Goal: Check status: Check status

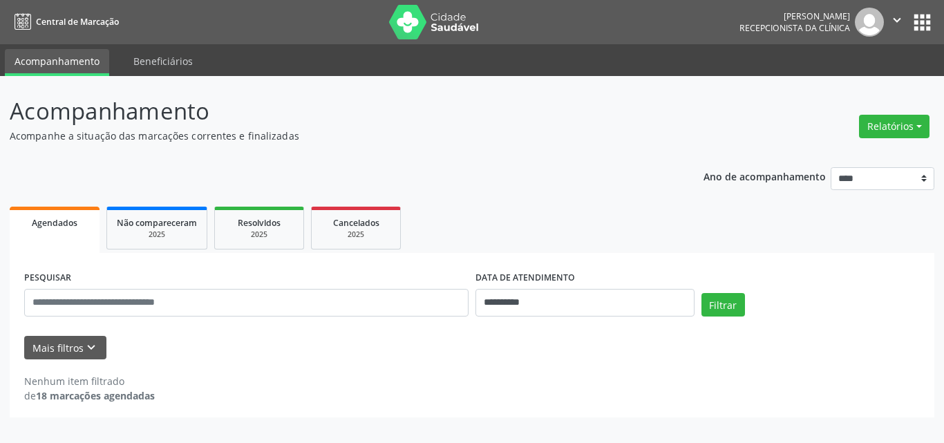
click at [536, 144] on div "**********" at bounding box center [472, 255] width 925 height 323
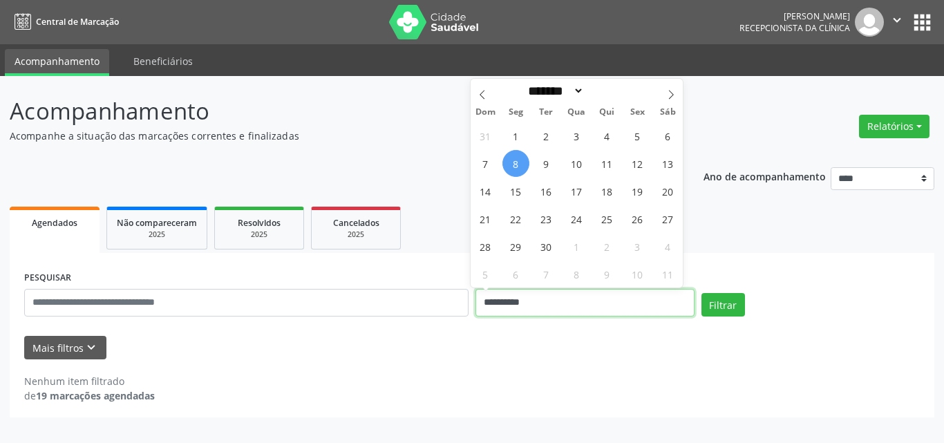
click at [536, 310] on input "**********" at bounding box center [584, 303] width 219 height 28
click at [547, 166] on span "9" at bounding box center [546, 163] width 27 height 27
type input "**********"
click at [547, 164] on span "9" at bounding box center [546, 163] width 27 height 27
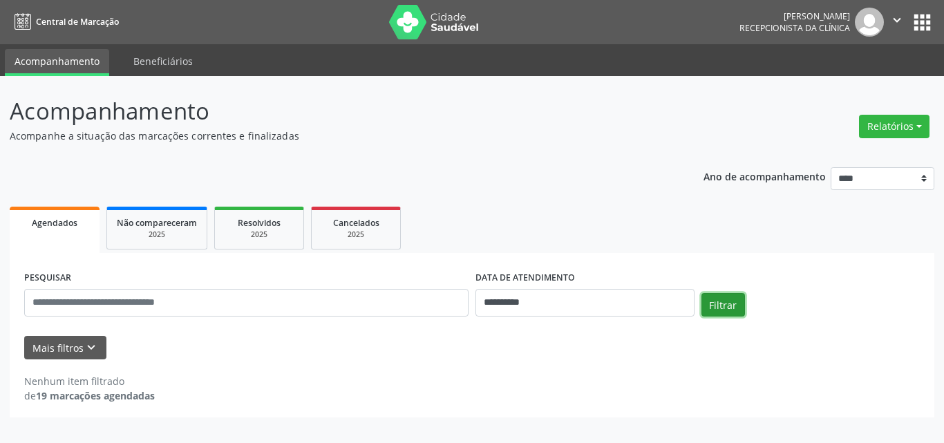
click at [711, 300] on button "Filtrar" at bounding box center [723, 304] width 44 height 23
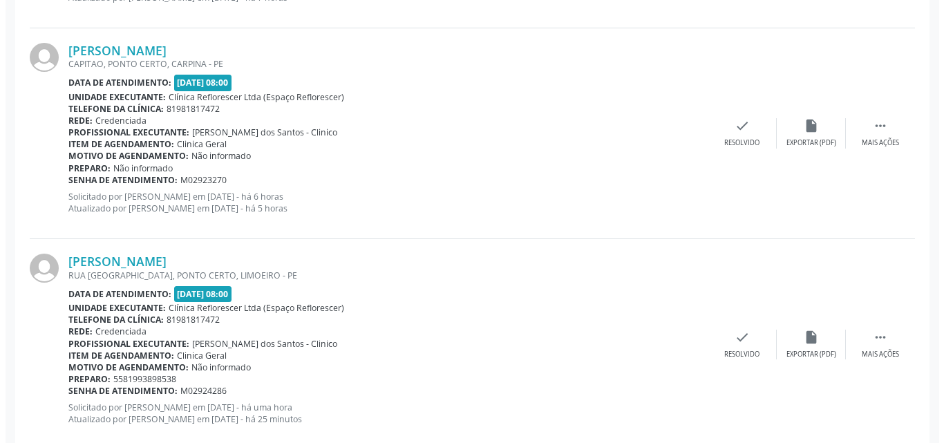
scroll to position [1262, 0]
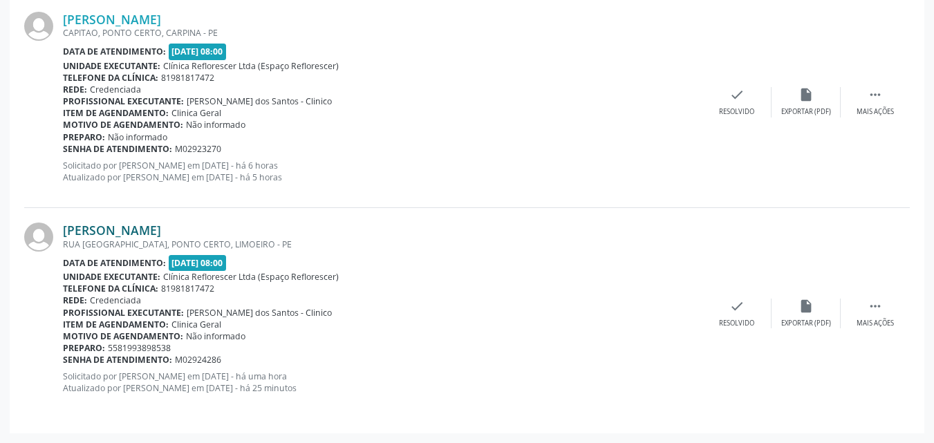
click at [144, 227] on link "Maria do Carmo Melo" at bounding box center [112, 230] width 98 height 15
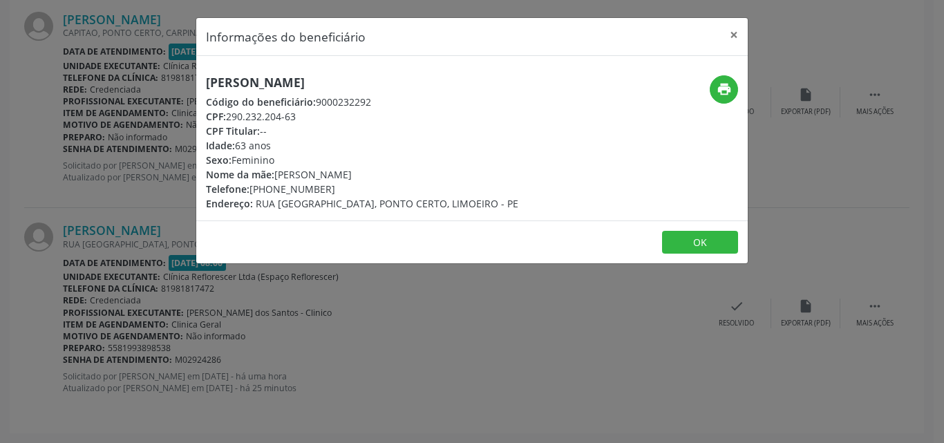
drag, startPoint x: 206, startPoint y: 79, endPoint x: 376, endPoint y: 79, distance: 170.0
click at [376, 79] on h5 "Maria do Carmo Melo" at bounding box center [362, 82] width 312 height 15
copy h5 "Maria do Carmo Melo"
drag, startPoint x: 314, startPoint y: 102, endPoint x: 388, endPoint y: 101, distance: 73.9
click at [388, 101] on div "Código do beneficiário: 9000232292" at bounding box center [362, 102] width 312 height 15
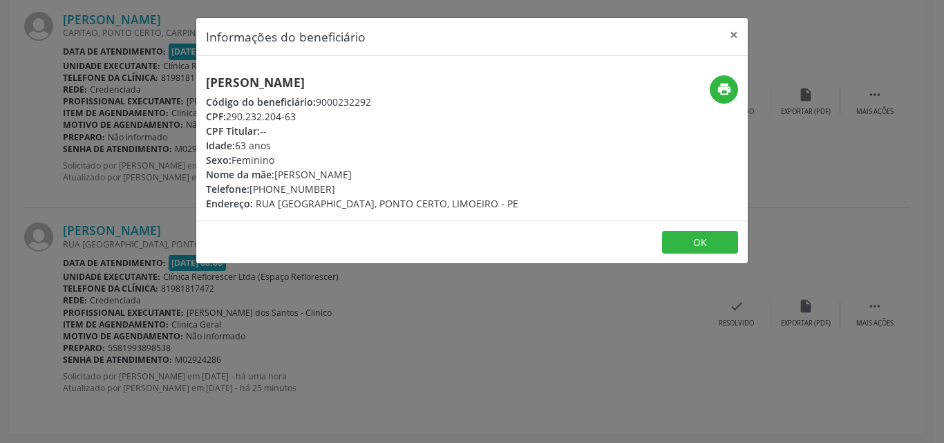
copy div "9000232292"
click at [331, 133] on div "CPF Titular: --" at bounding box center [362, 131] width 312 height 15
drag, startPoint x: 231, startPoint y: 118, endPoint x: 312, endPoint y: 118, distance: 80.9
click at [312, 118] on div "CPF: 290.232.204-63" at bounding box center [362, 116] width 312 height 15
copy div "290.232.204-63"
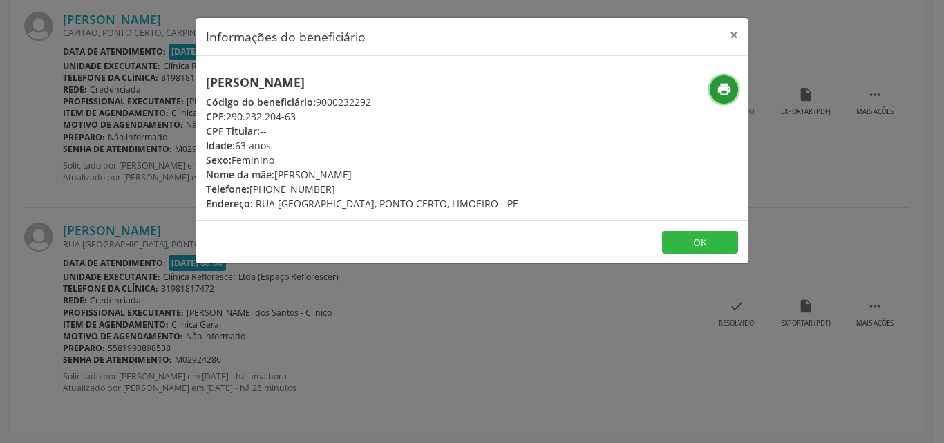
click at [717, 93] on icon "print" at bounding box center [724, 89] width 15 height 15
drag, startPoint x: 249, startPoint y: 190, endPoint x: 310, endPoint y: 193, distance: 60.2
click at [332, 192] on div "Telefone: (81) 99389-8538" at bounding box center [362, 189] width 312 height 15
copy div "(81) 99389-8538"
